Goal: Obtain resource: Download file/media

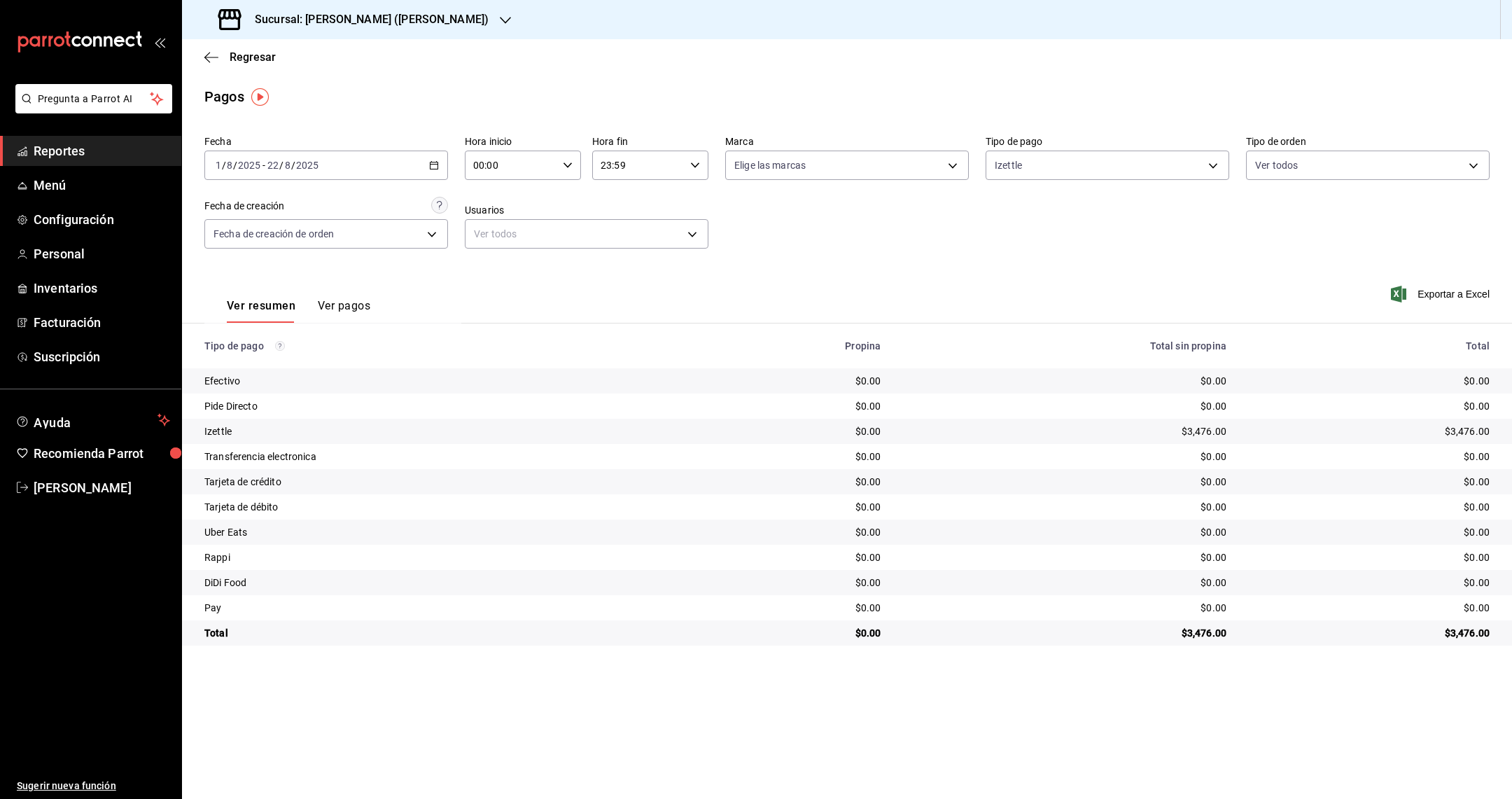
click at [98, 154] on span "Reportes" at bounding box center [102, 151] width 136 height 19
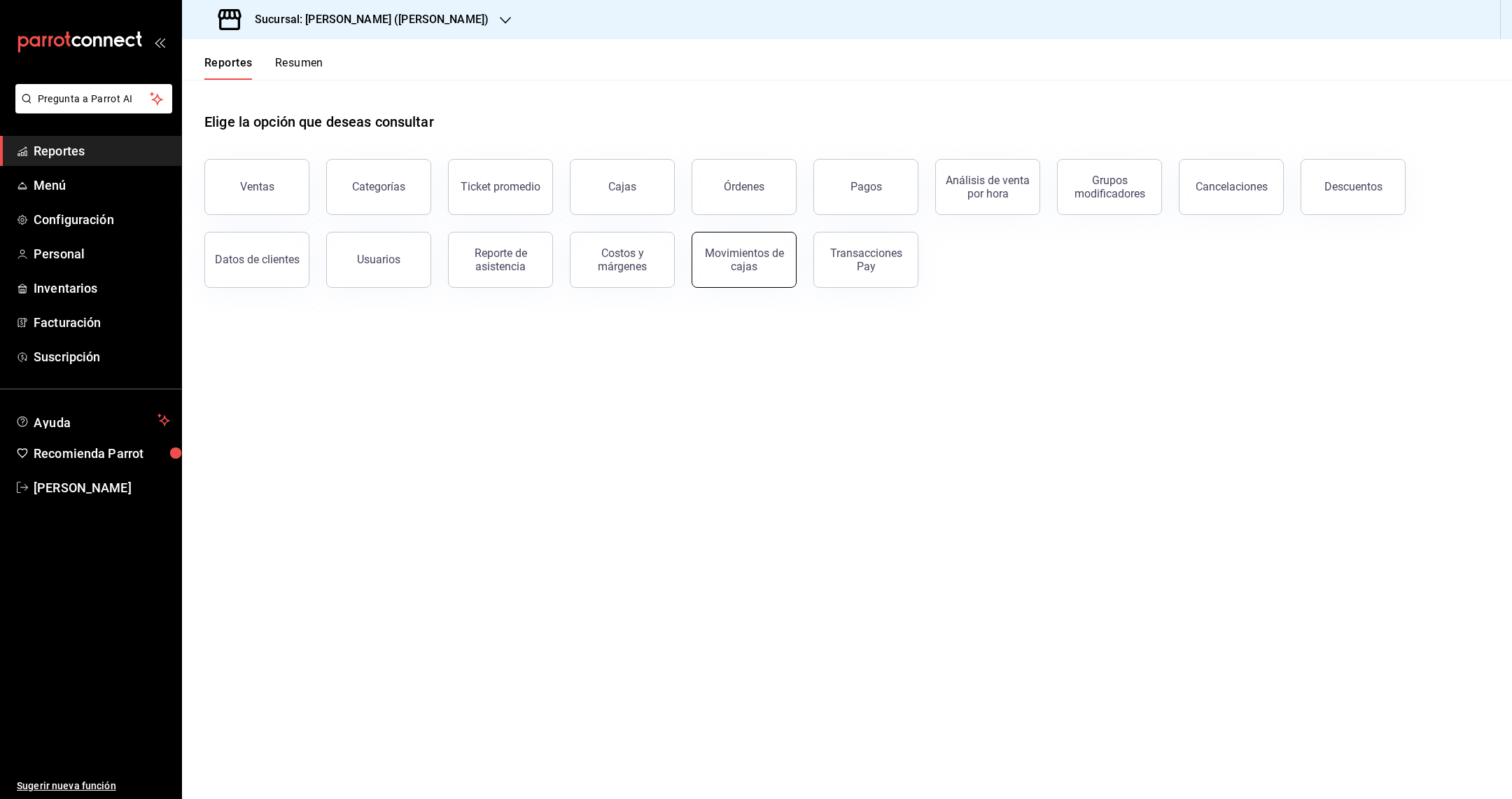
click at [758, 274] on button "Movimientos de cajas" at bounding box center [744, 259] width 105 height 56
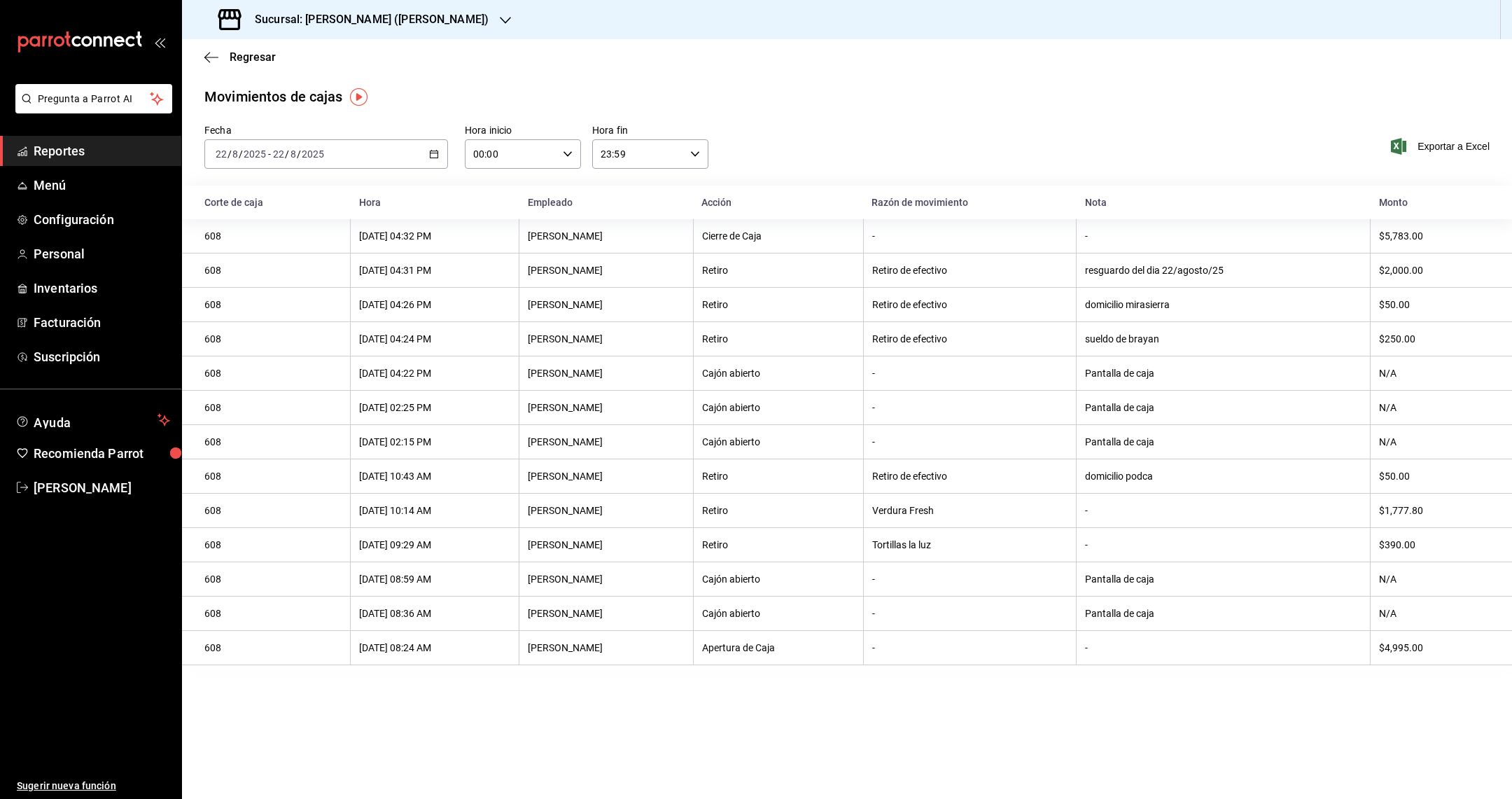
click at [412, 31] on div "Sucursal: [PERSON_NAME] ([PERSON_NAME])" at bounding box center [354, 20] width 323 height 39
click at [341, 135] on div "[PERSON_NAME] (Cumbres)" at bounding box center [287, 124] width 210 height 31
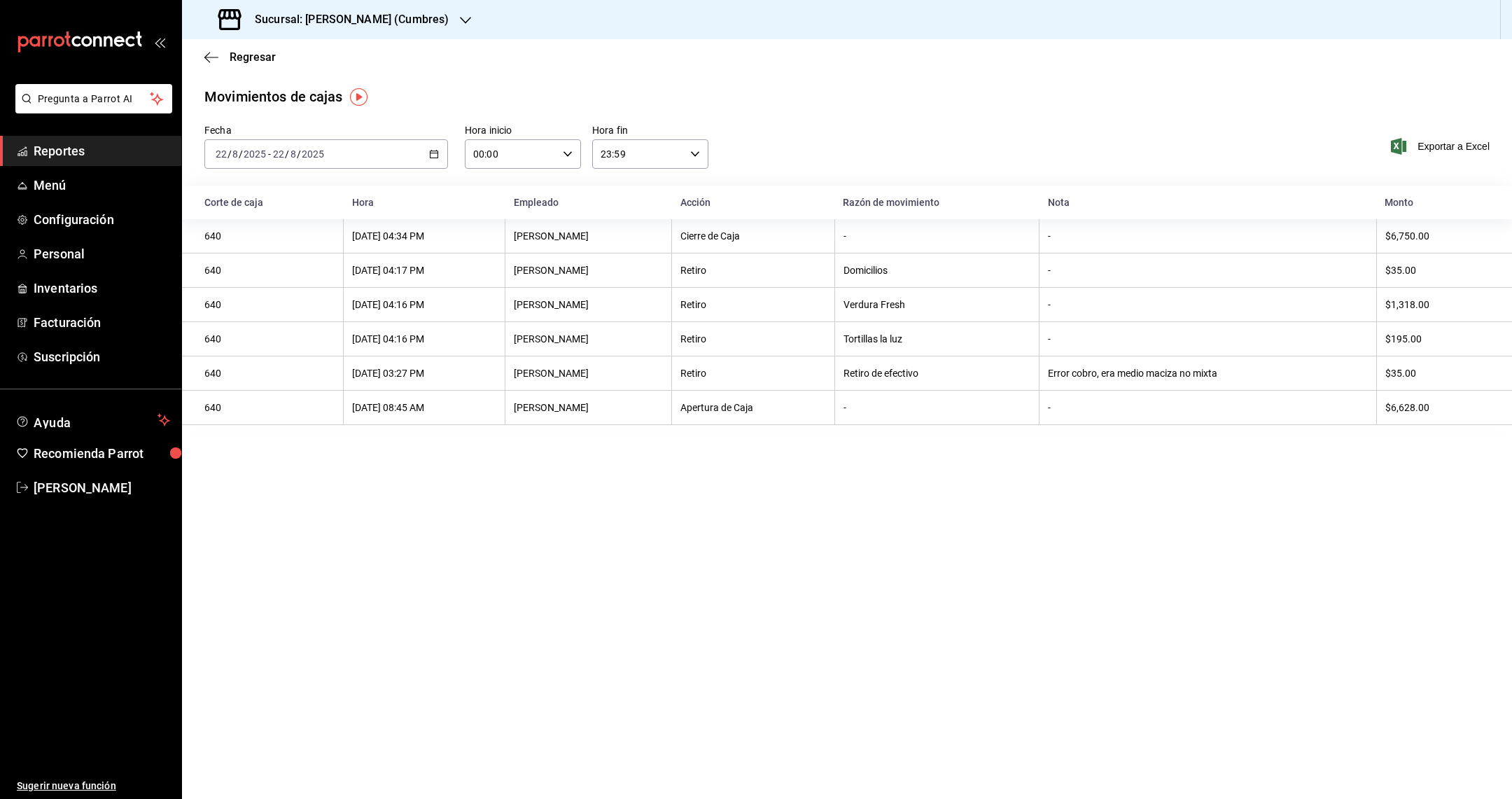
click at [357, 148] on div "[DATE] [DATE] - [DATE] [DATE]" at bounding box center [326, 154] width 243 height 29
click at [287, 344] on li "Rango de fechas" at bounding box center [271, 354] width 131 height 31
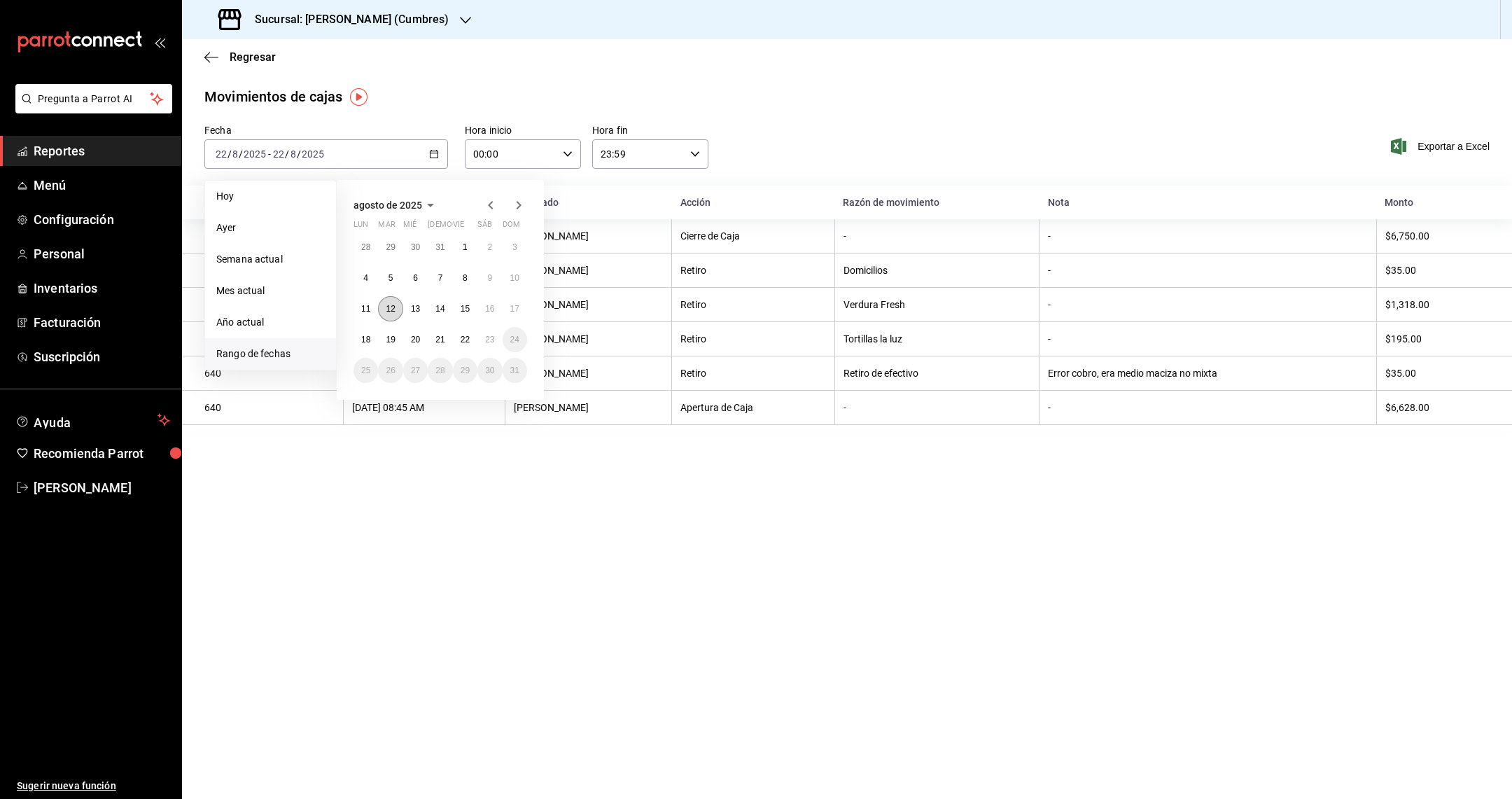
click at [395, 315] on button "12" at bounding box center [390, 309] width 24 height 25
click at [472, 245] on button "1" at bounding box center [464, 247] width 24 height 25
click at [512, 315] on button "17" at bounding box center [515, 309] width 24 height 25
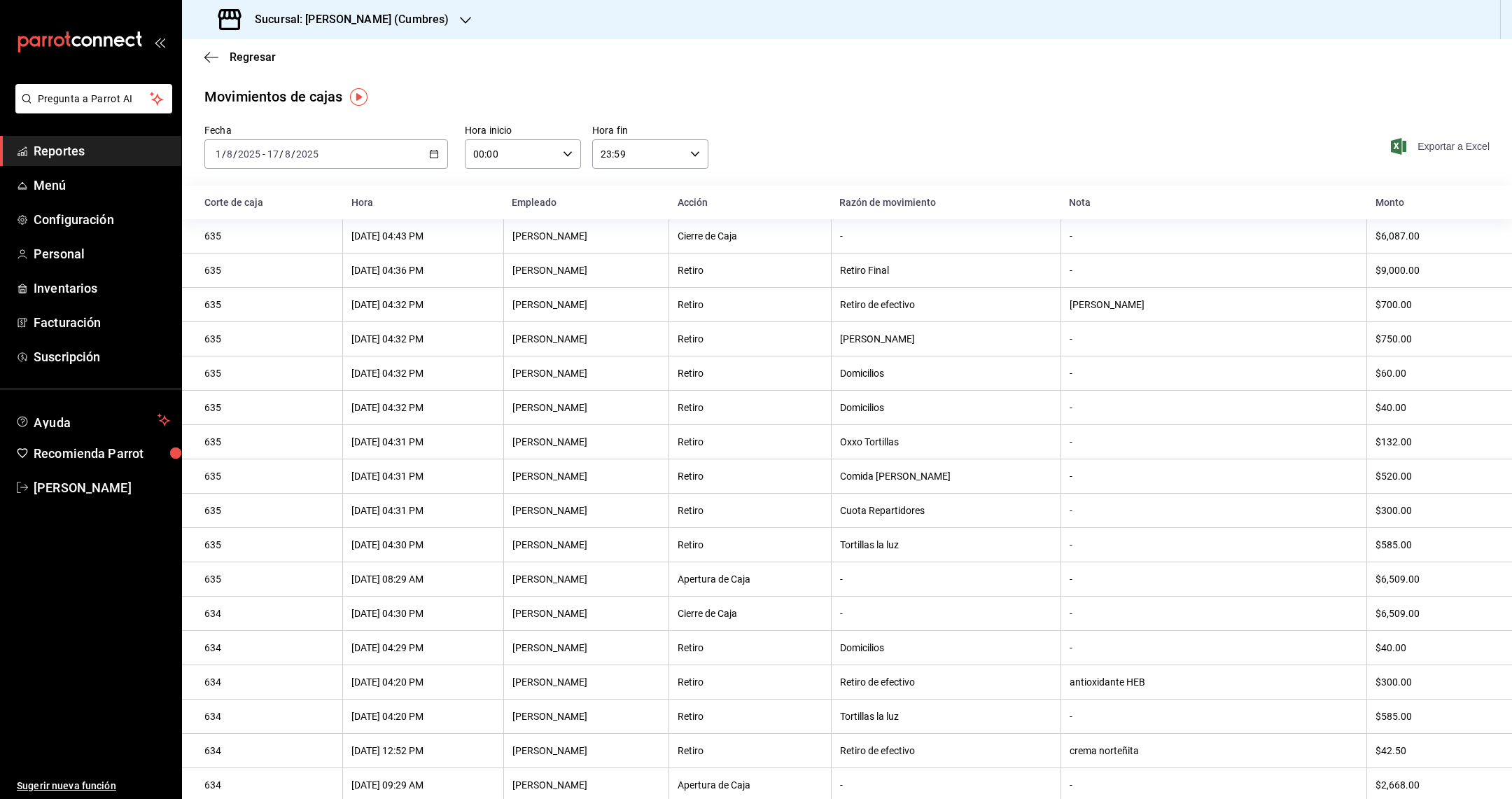
click at [1445, 154] on span "Exportar a Excel" at bounding box center [1442, 146] width 96 height 17
click at [415, 31] on div "Sucursal: [PERSON_NAME] (Cumbres)" at bounding box center [335, 20] width 283 height 39
click at [320, 65] on div "[PERSON_NAME] (Anahuac)" at bounding box center [287, 61] width 187 height 15
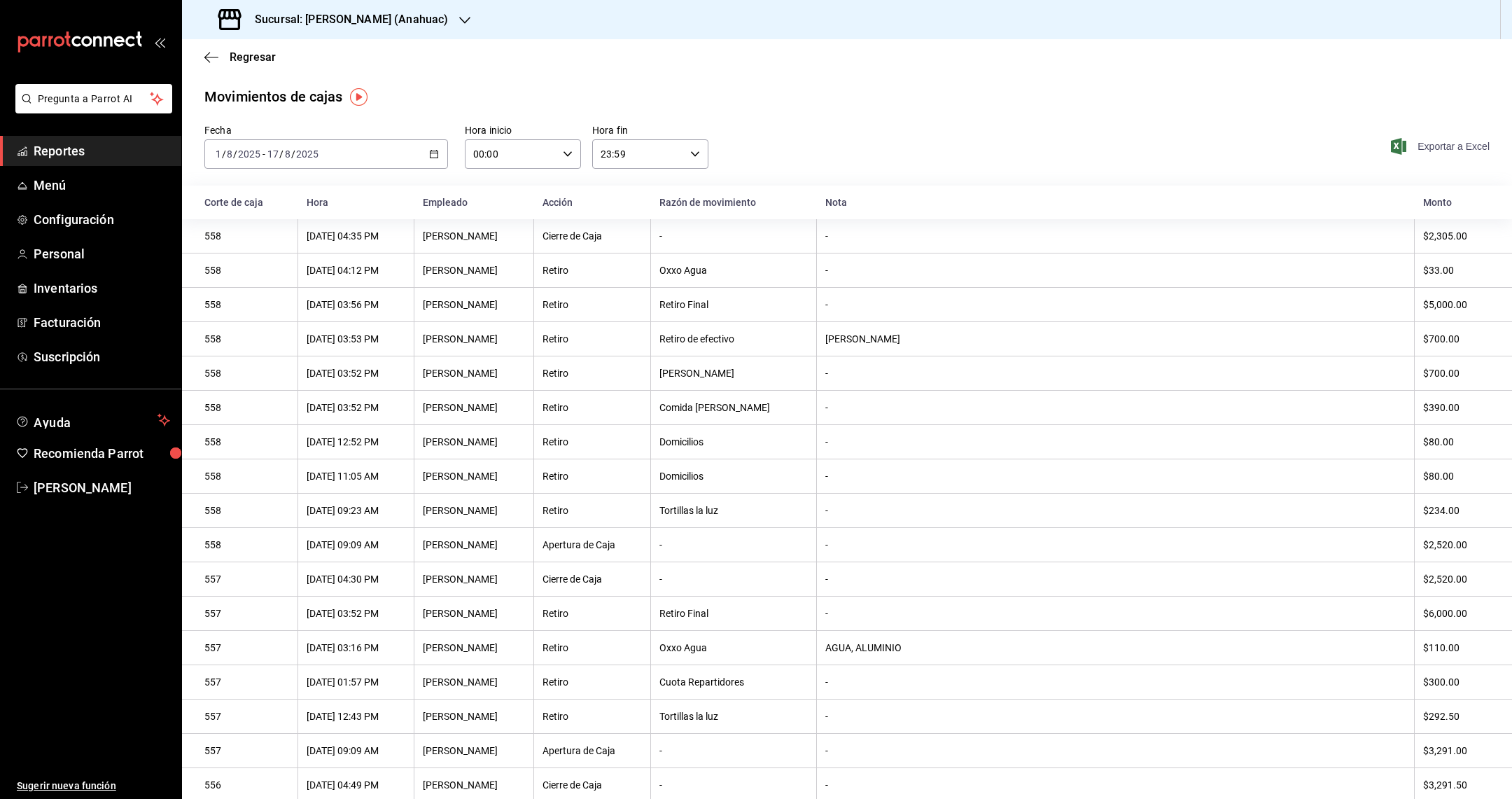
click at [1416, 143] on span "Exportar a Excel" at bounding box center [1442, 146] width 96 height 17
click at [379, 29] on div "Sucursal: [PERSON_NAME] (Anahuac)" at bounding box center [334, 20] width 283 height 39
click at [310, 159] on div "[PERSON_NAME] (Carretera)" at bounding box center [287, 155] width 187 height 15
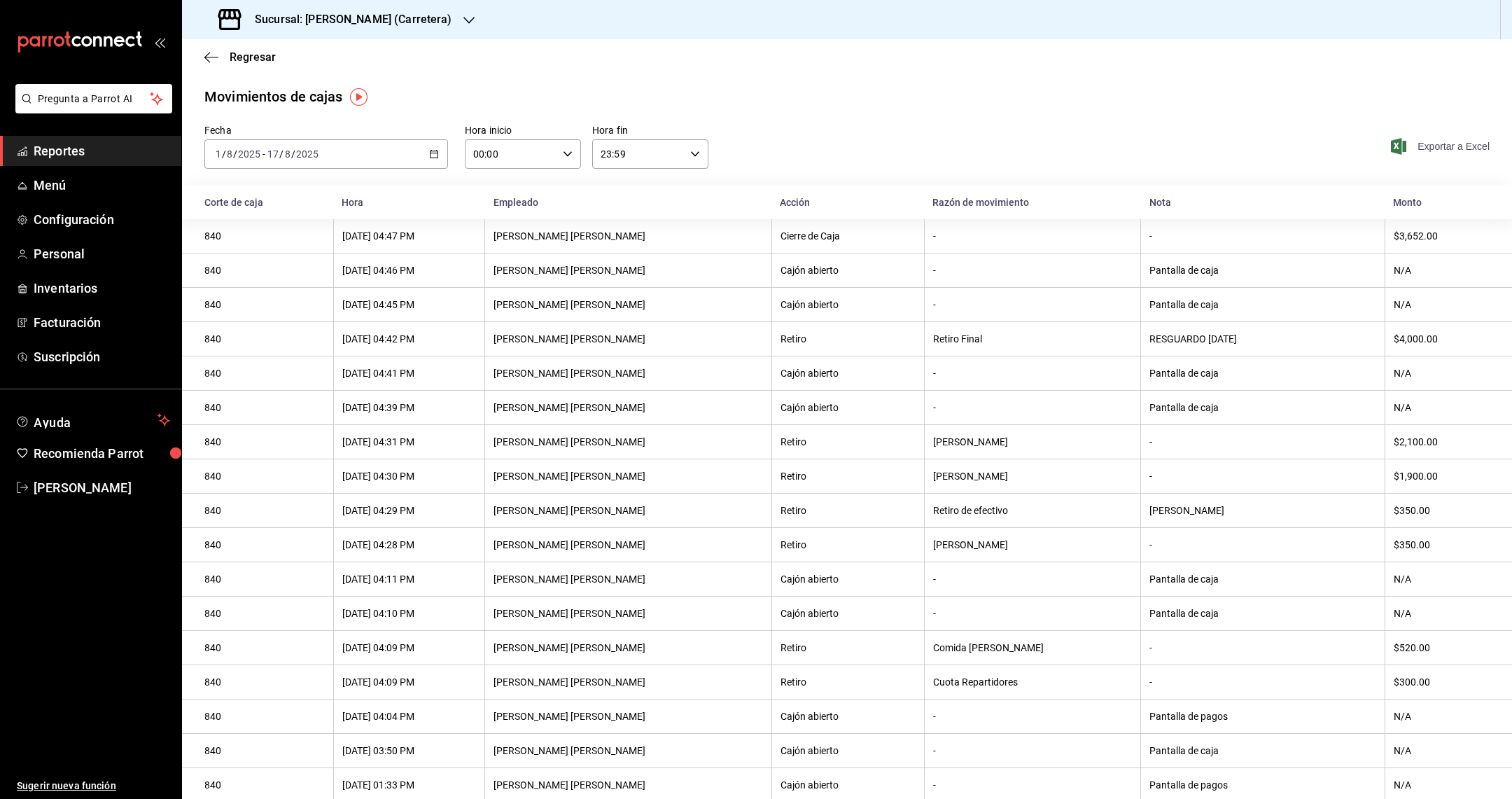
click at [1466, 149] on span "Exportar a Excel" at bounding box center [1442, 146] width 96 height 17
